Goal: Task Accomplishment & Management: Manage account settings

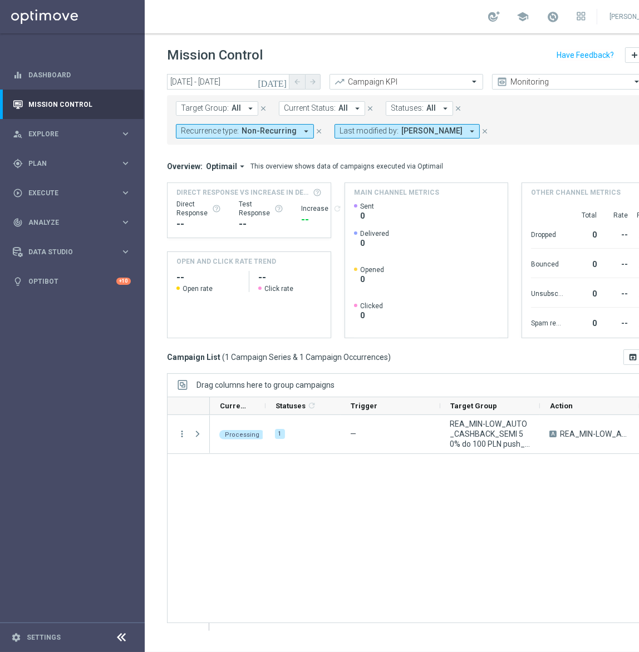
click at [334, 137] on button "Last modified by: [PERSON_NAME] arrow_drop_down" at bounding box center [406, 131] width 145 height 14
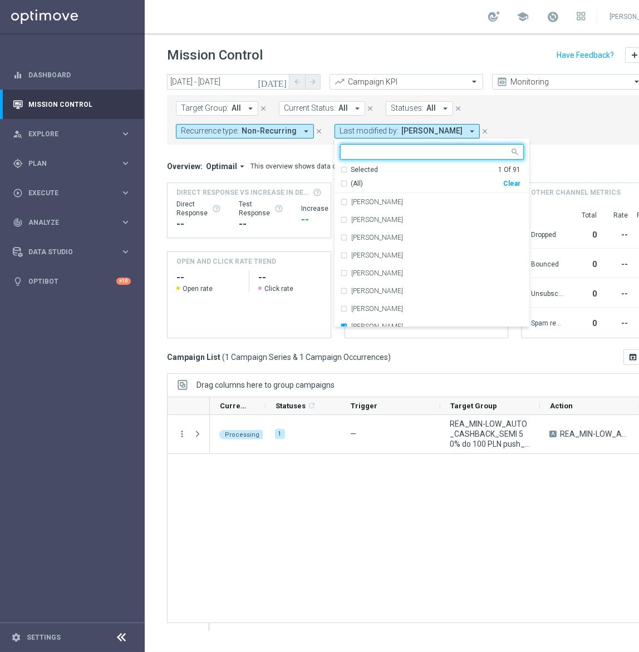
click at [0, 0] on div "Clear" at bounding box center [0, 0] width 0 height 0
click at [297, 126] on span "Non-Recurring" at bounding box center [268, 130] width 55 height 9
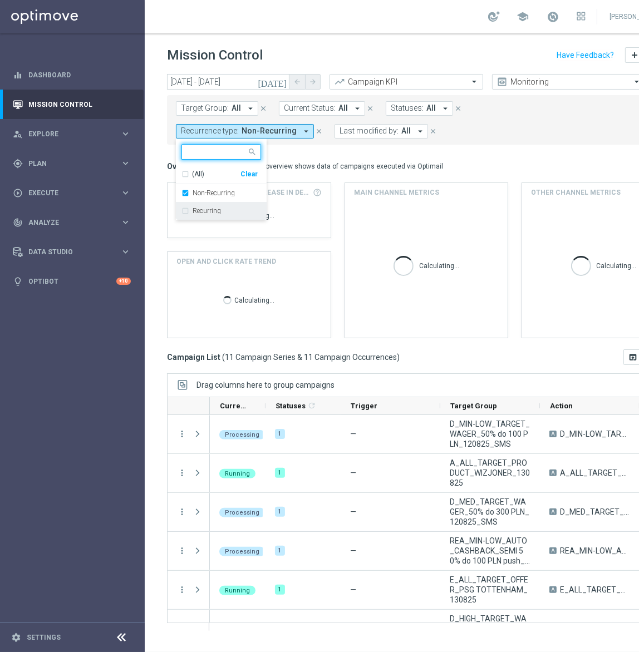
click at [221, 208] on label "Recurring" at bounding box center [207, 211] width 28 height 7
click at [235, 190] on label "Non-Recurring" at bounding box center [214, 193] width 42 height 7
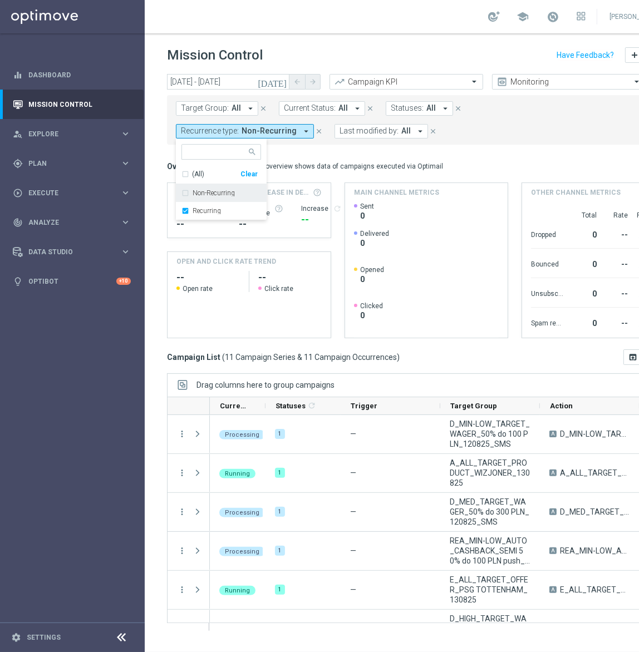
click at [208, 106] on span "Target Group:" at bounding box center [205, 107] width 48 height 9
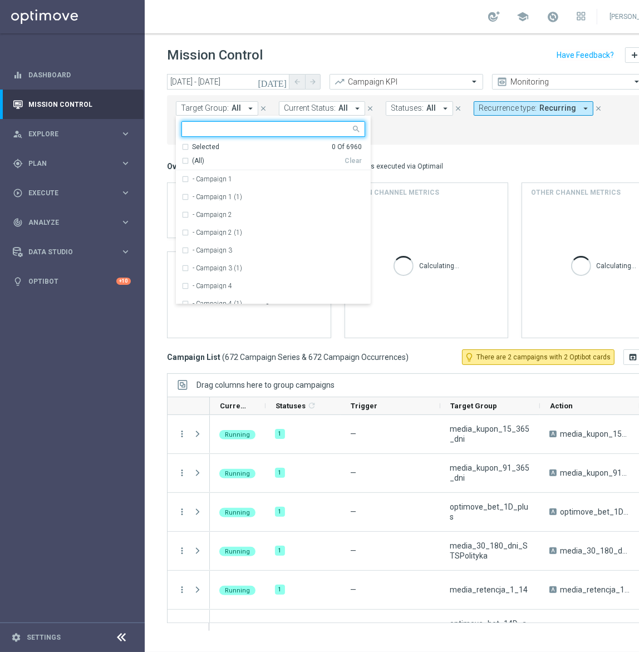
click at [225, 126] on input "text" at bounding box center [268, 129] width 163 height 9
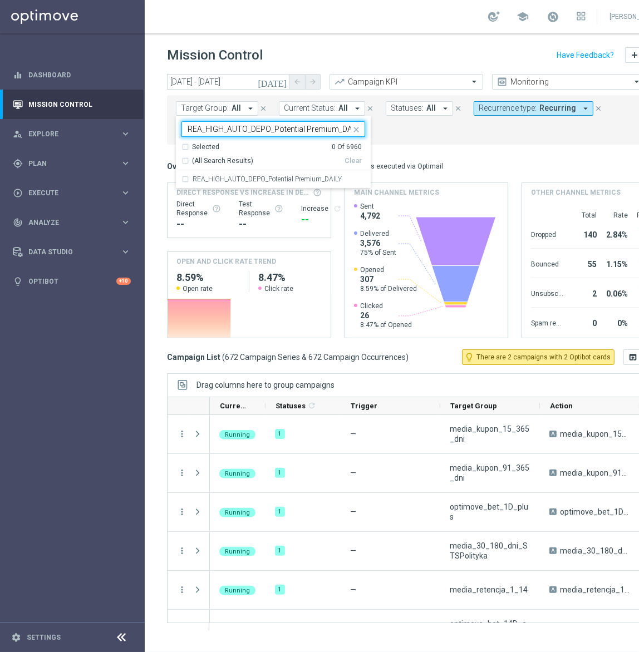
scroll to position [0, 8]
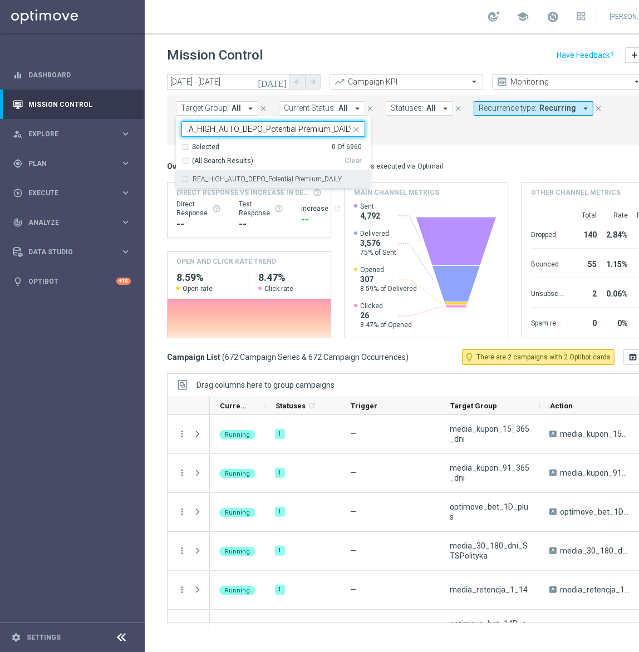
click at [245, 177] on label "REA_HIGH_AUTO_DEPO_Potential Premium_DAILY" at bounding box center [267, 179] width 149 height 7
type input "REA_HIGH_AUTO_DEPO_Potential Premium_DAILY"
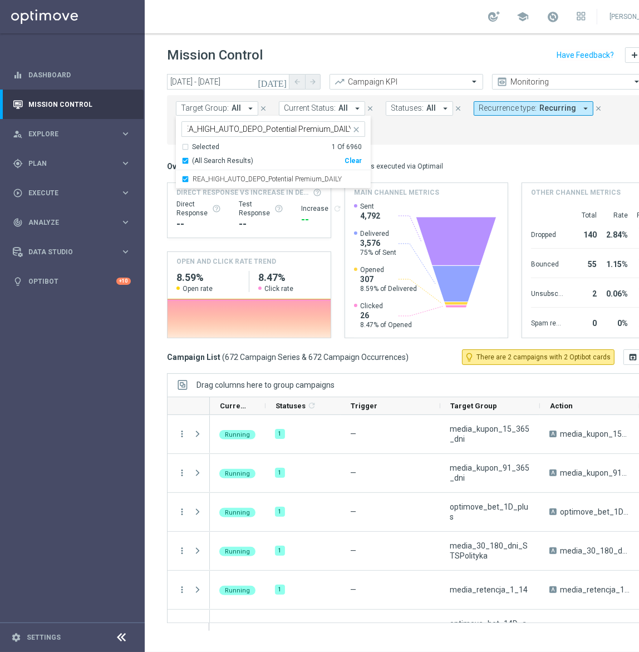
scroll to position [0, 0]
click at [404, 157] on mini-dashboard "Overview: Optimail arrow_drop_down This overview shows data of campaigns execut…" at bounding box center [426, 247] width 519 height 205
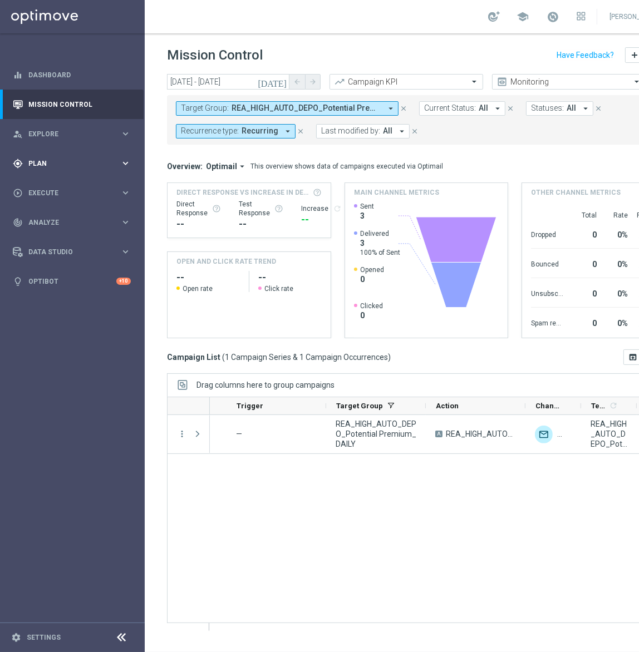
click at [132, 164] on div "gps_fixed Plan keyboard_arrow_right" at bounding box center [72, 163] width 144 height 29
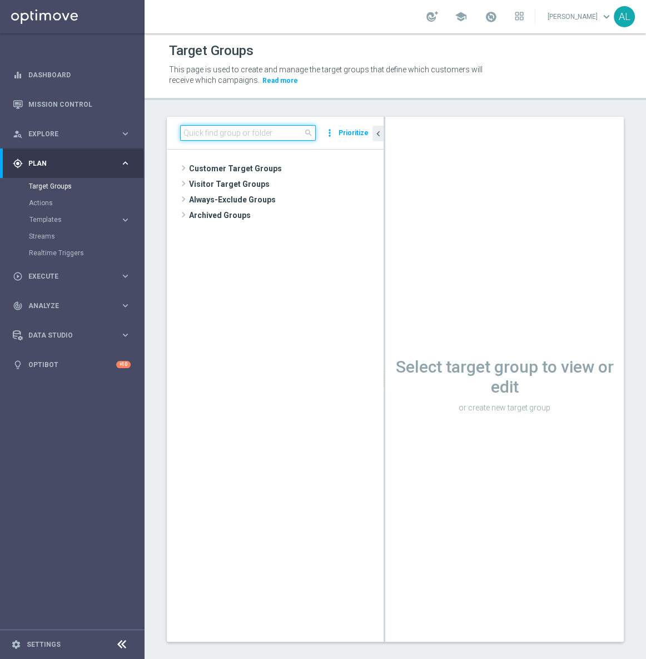
click at [259, 135] on input at bounding box center [248, 133] width 136 height 16
paste input "REA_HIGH_AUTO_DEPO_Potential Premium_DAILY"
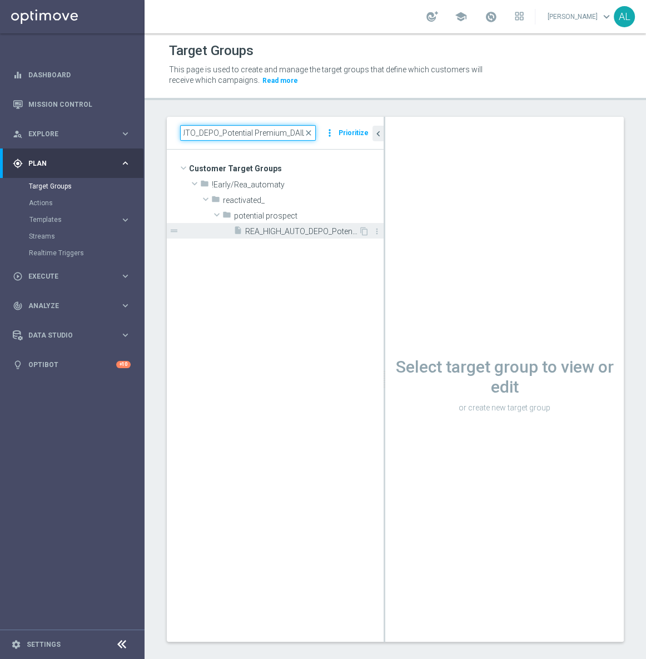
type input "REA_HIGH_AUTO_DEPO_Potential Premium_DAILY"
click at [298, 231] on span "REA_HIGH_AUTO_DEPO_Potential Premium_DAILY" at bounding box center [301, 231] width 113 height 9
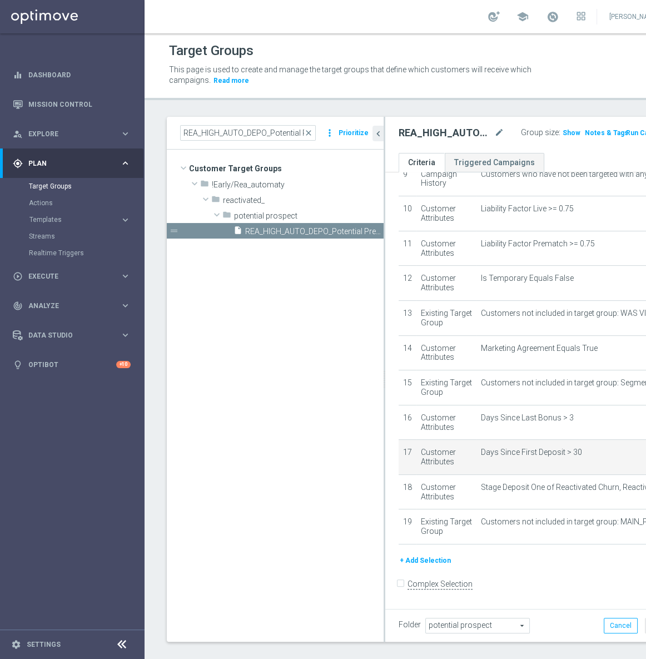
scroll to position [354, 0]
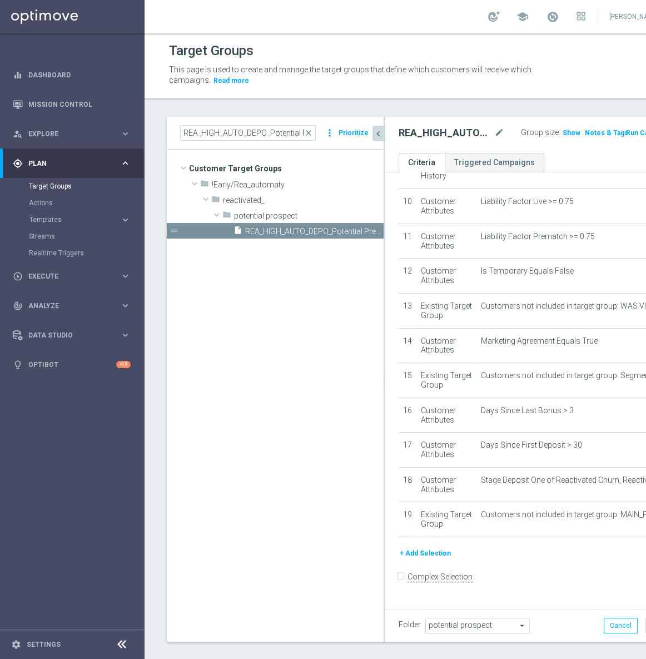
click at [381, 134] on icon "chevron_left" at bounding box center [378, 134] width 11 height 11
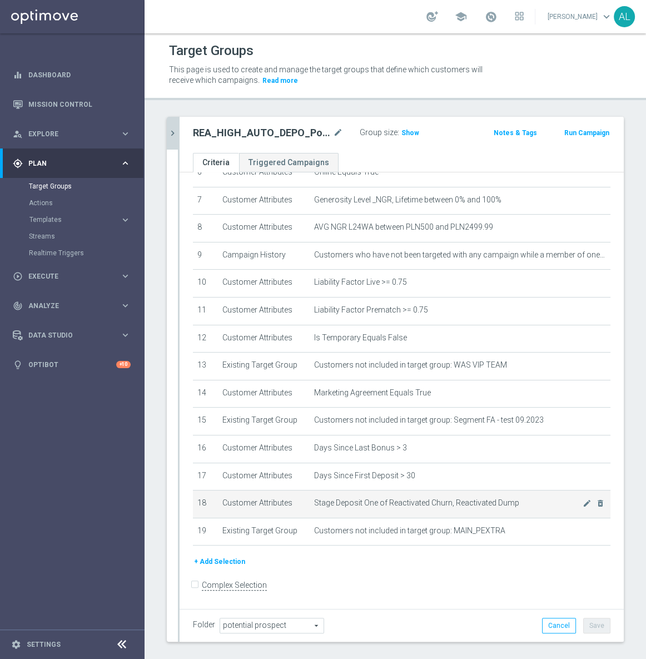
scroll to position [140, 0]
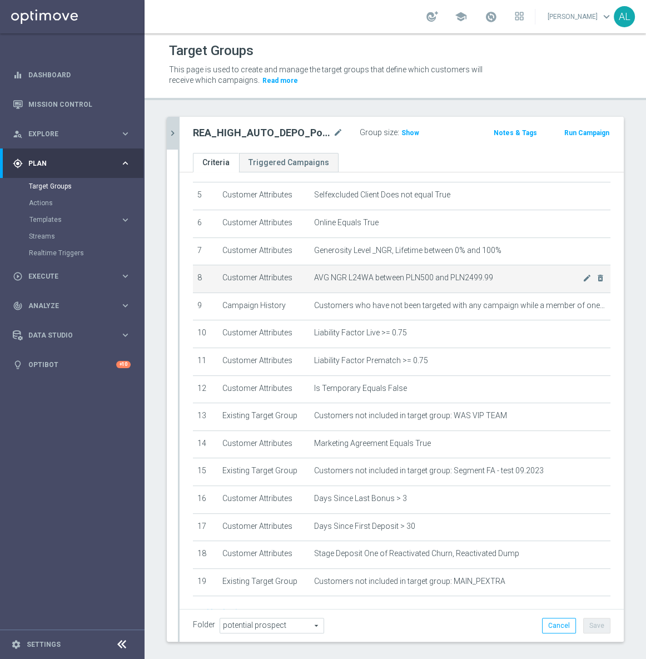
click at [434, 283] on td "AVG NGR L24WA between PLN500 and PLN2499.99 mode_edit delete_forever" at bounding box center [460, 279] width 301 height 28
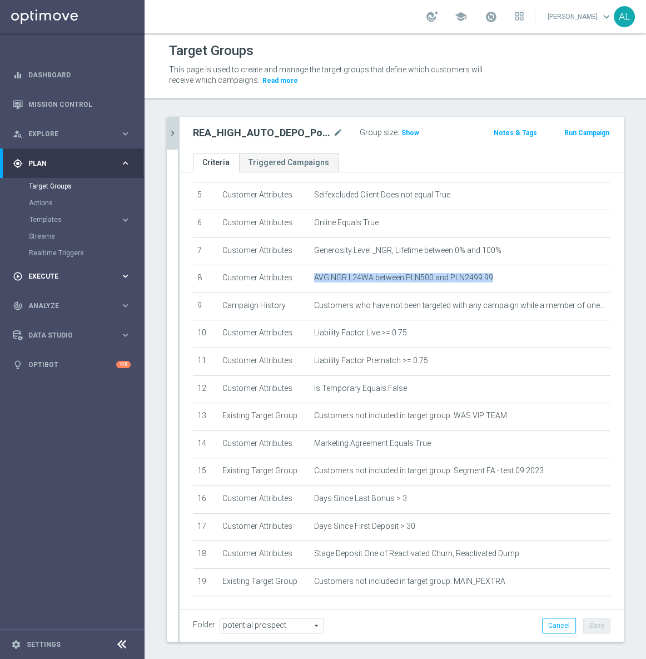
copy tbody "AVG NGR L24WA between PLN500 and PLN2499.99 mode_edit delete_forever"
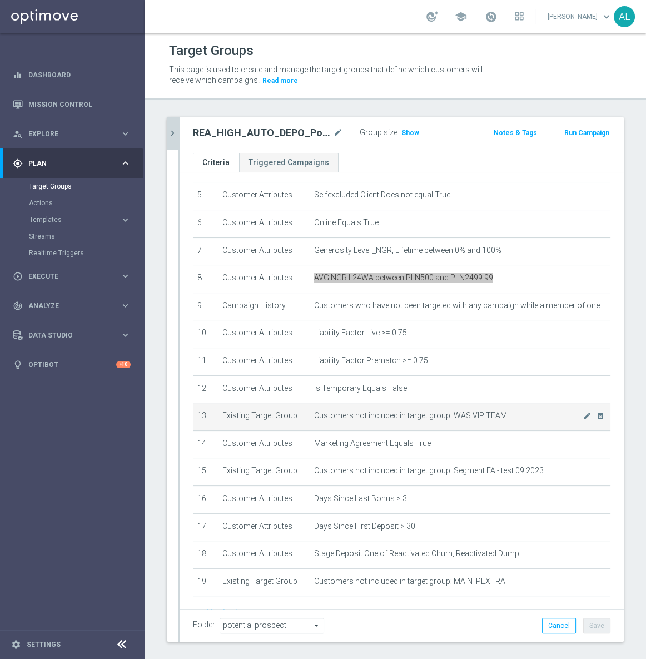
scroll to position [190, 0]
